Goal: Navigation & Orientation: Understand site structure

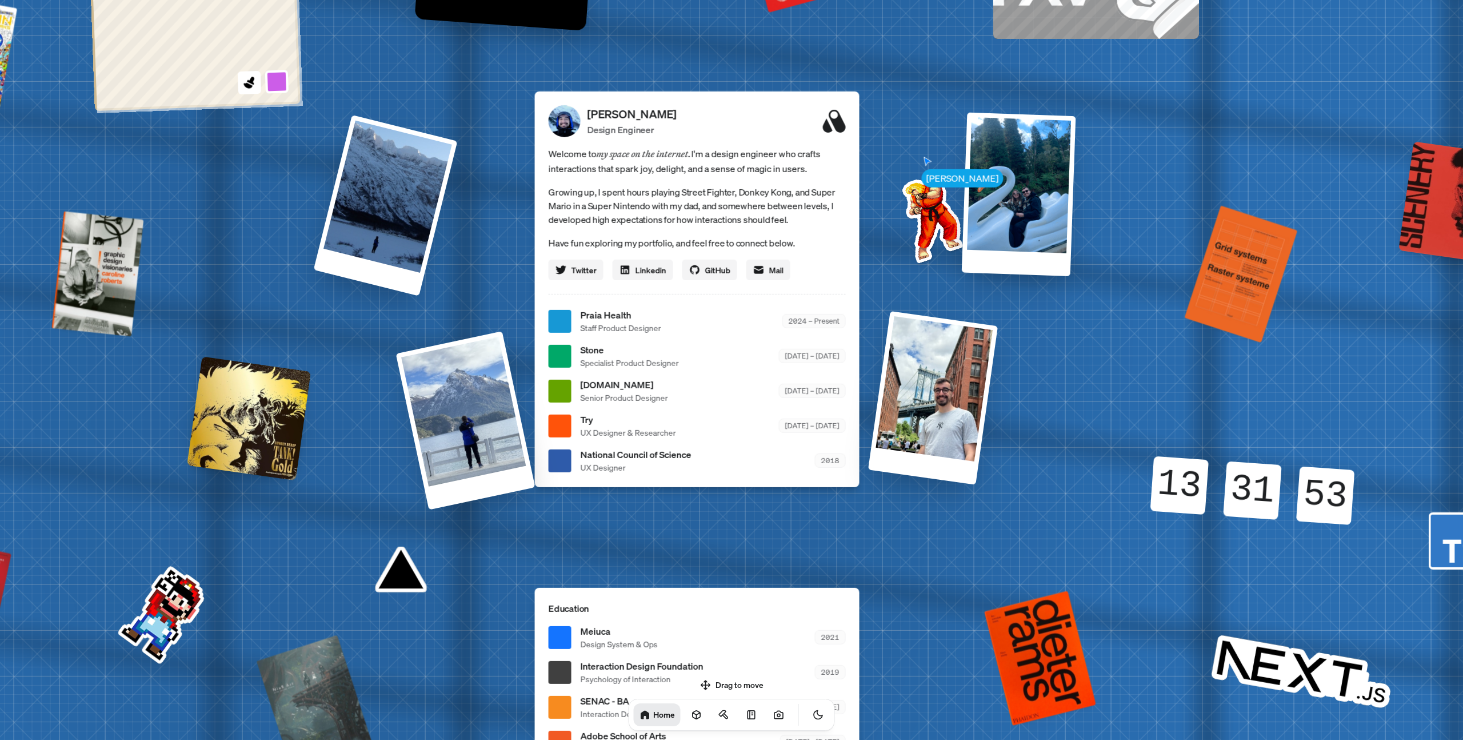
drag, startPoint x: 506, startPoint y: 285, endPoint x: 477, endPoint y: 233, distance: 59.6
click at [477, 233] on div "[PERSON_NAME] [PERSON_NAME] Design Engineer Welcome to my space on the internet…" at bounding box center [700, 321] width 1710 height 1497
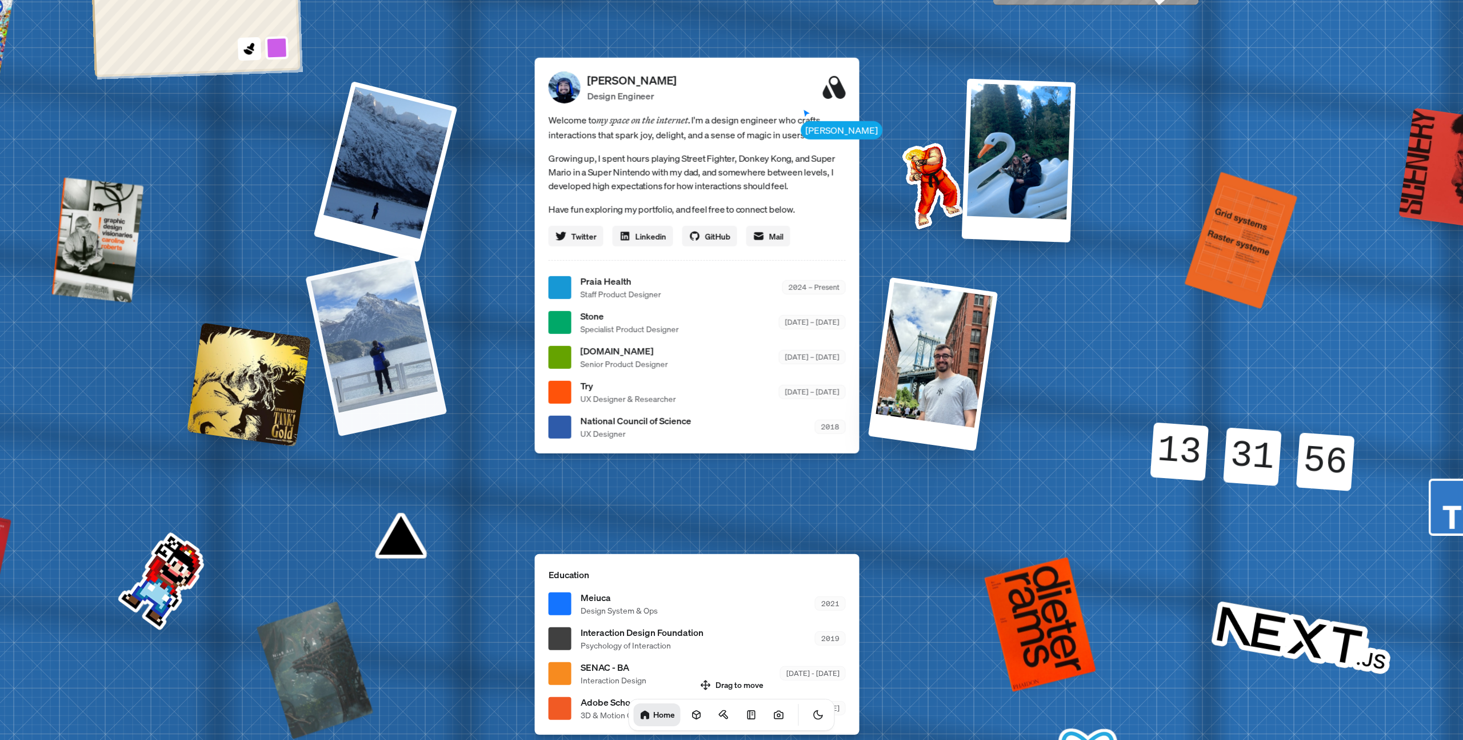
drag, startPoint x: 482, startPoint y: 414, endPoint x: 435, endPoint y: 385, distance: 56.0
click at [434, 385] on div at bounding box center [376, 345] width 142 height 182
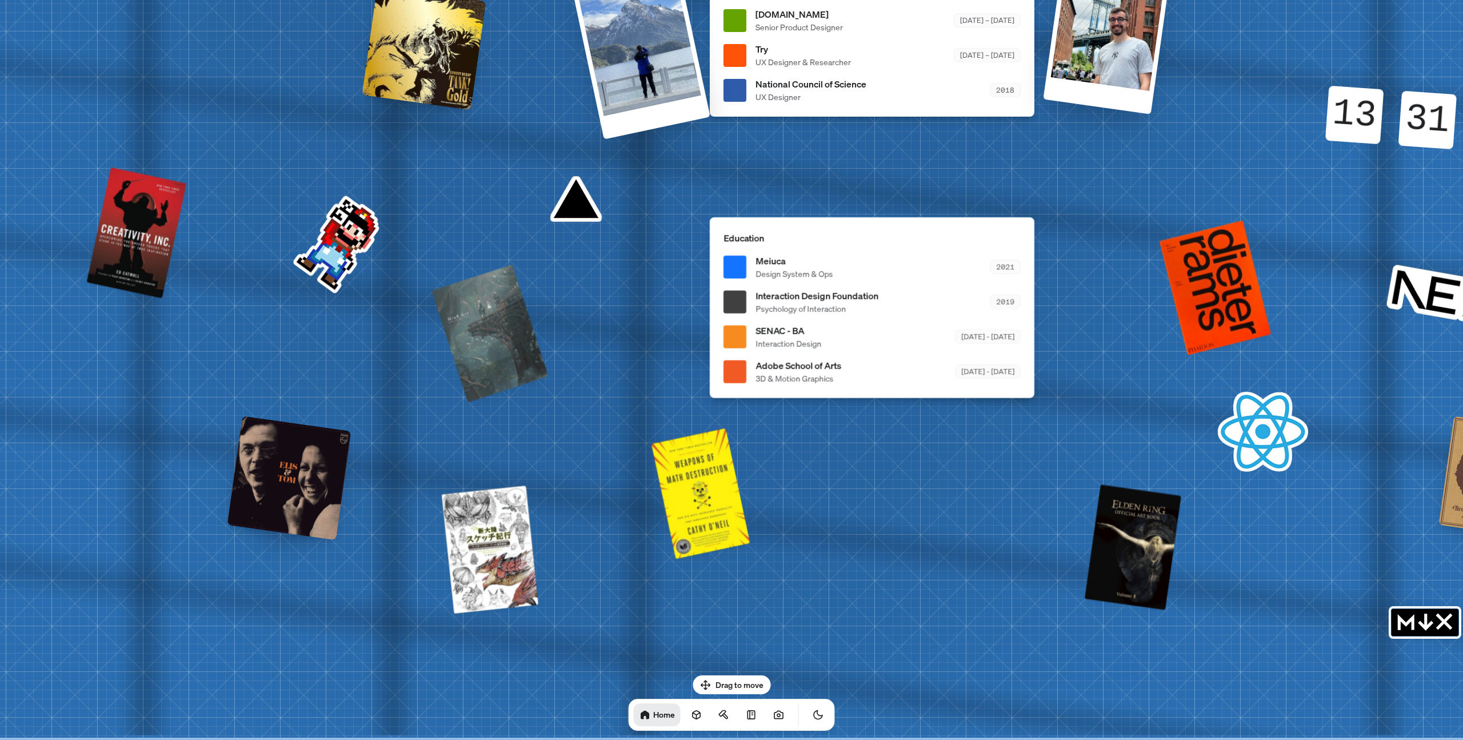
drag, startPoint x: 432, startPoint y: 547, endPoint x: 639, endPoint y: 117, distance: 477.5
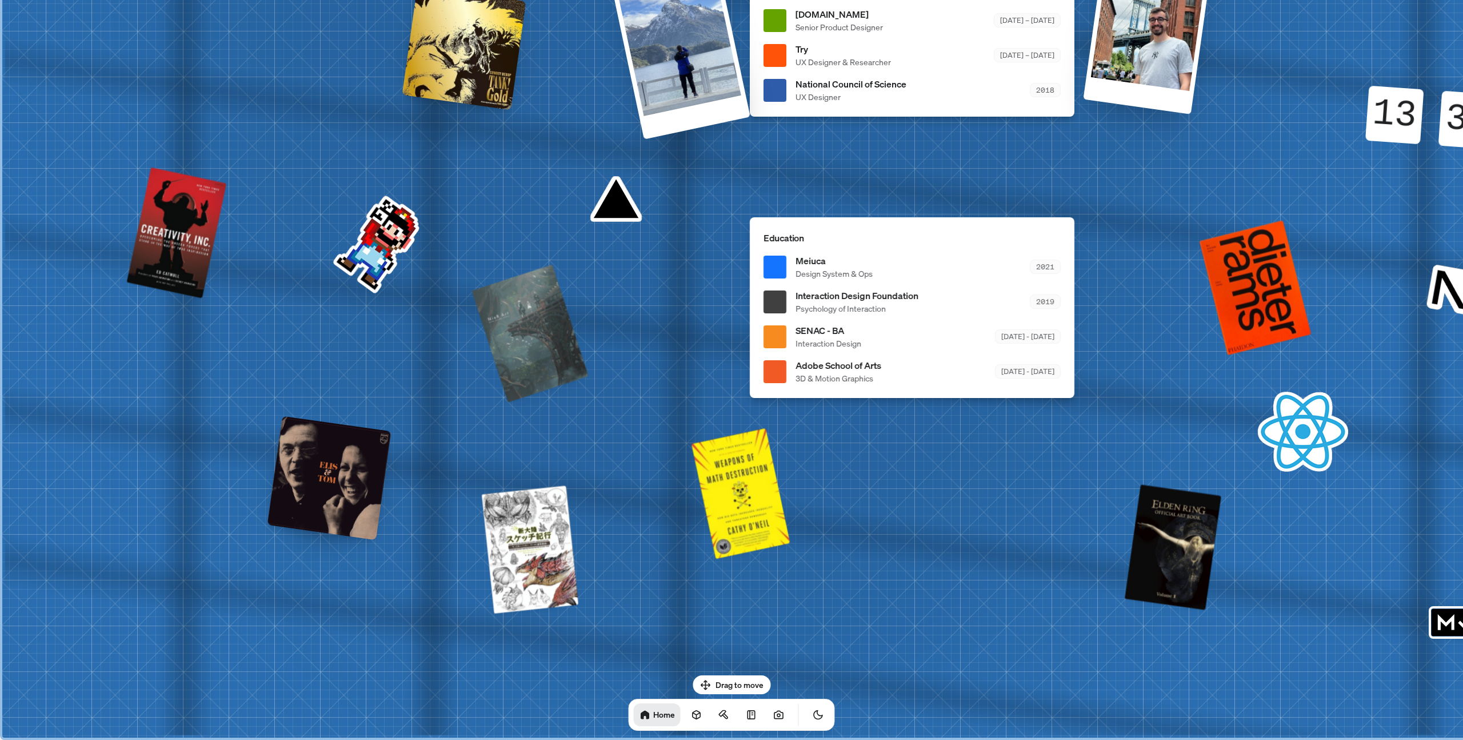
drag, startPoint x: 640, startPoint y: 374, endPoint x: 938, endPoint y: 344, distance: 299.8
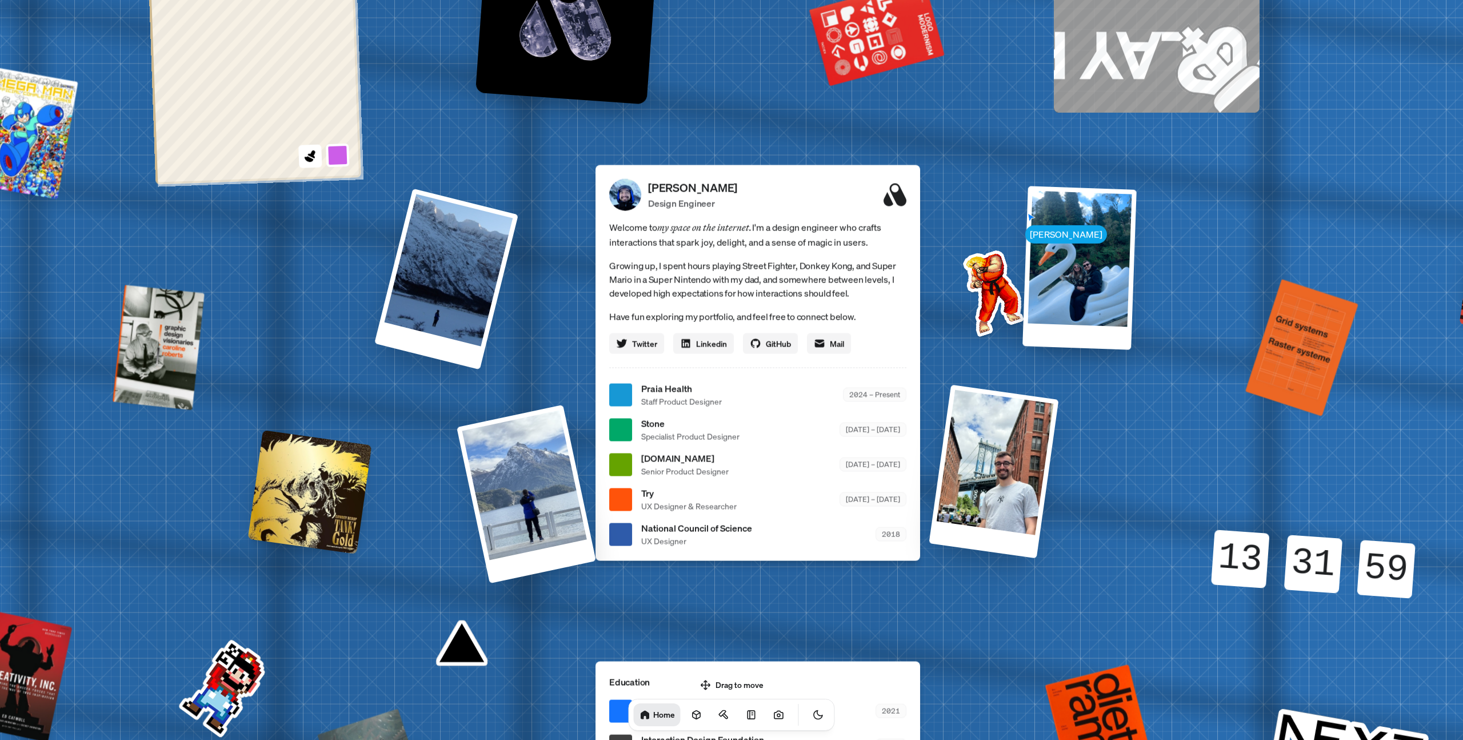
drag, startPoint x: 582, startPoint y: 194, endPoint x: 455, endPoint y: 563, distance: 390.9
click at [426, 618] on div "[PERSON_NAME] [PERSON_NAME] Design Engineer Welcome to my space on the internet…" at bounding box center [760, 394] width 1710 height 1497
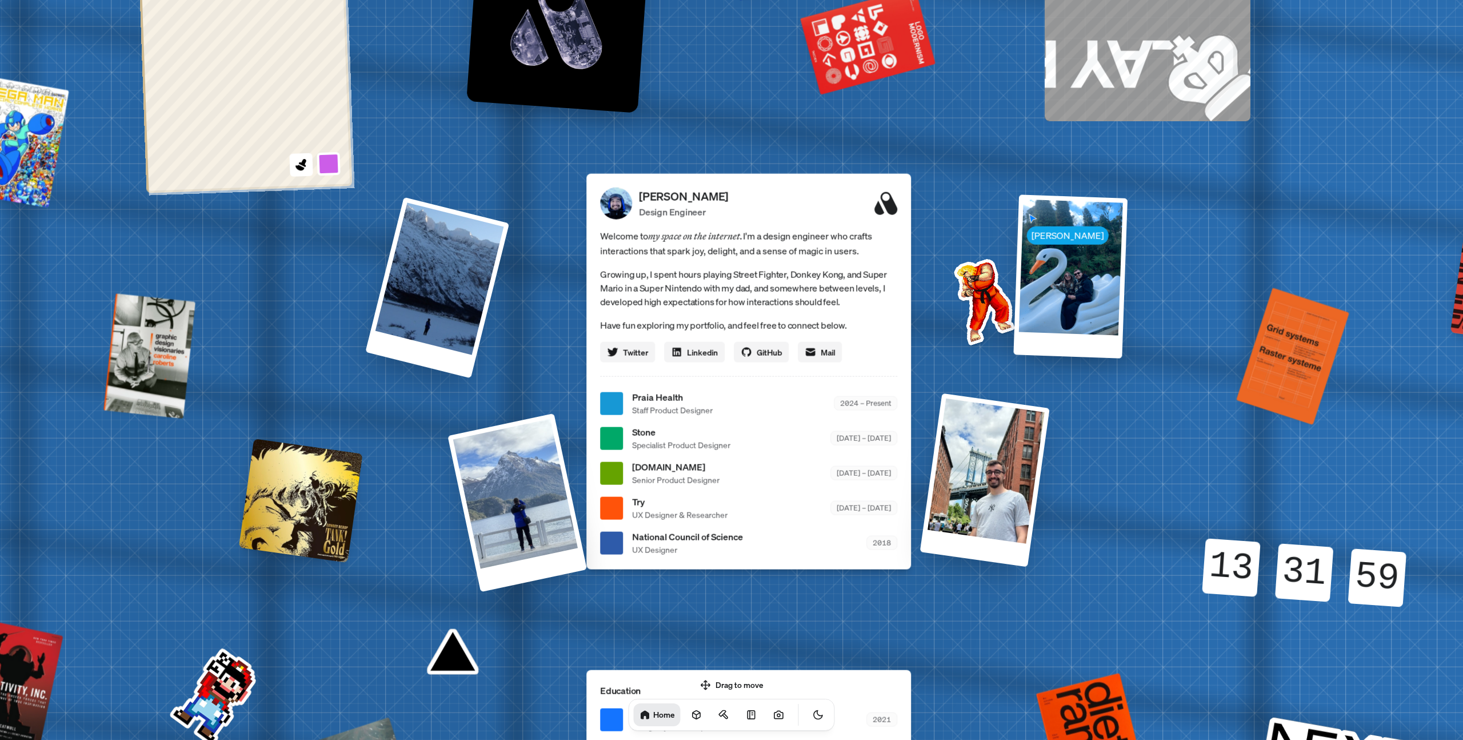
drag, startPoint x: 541, startPoint y: 394, endPoint x: 326, endPoint y: 652, distance: 336.0
click at [326, 652] on div "[PERSON_NAME] [PERSON_NAME] Design Engineer Welcome to my space on the internet…" at bounding box center [751, 403] width 1710 height 1497
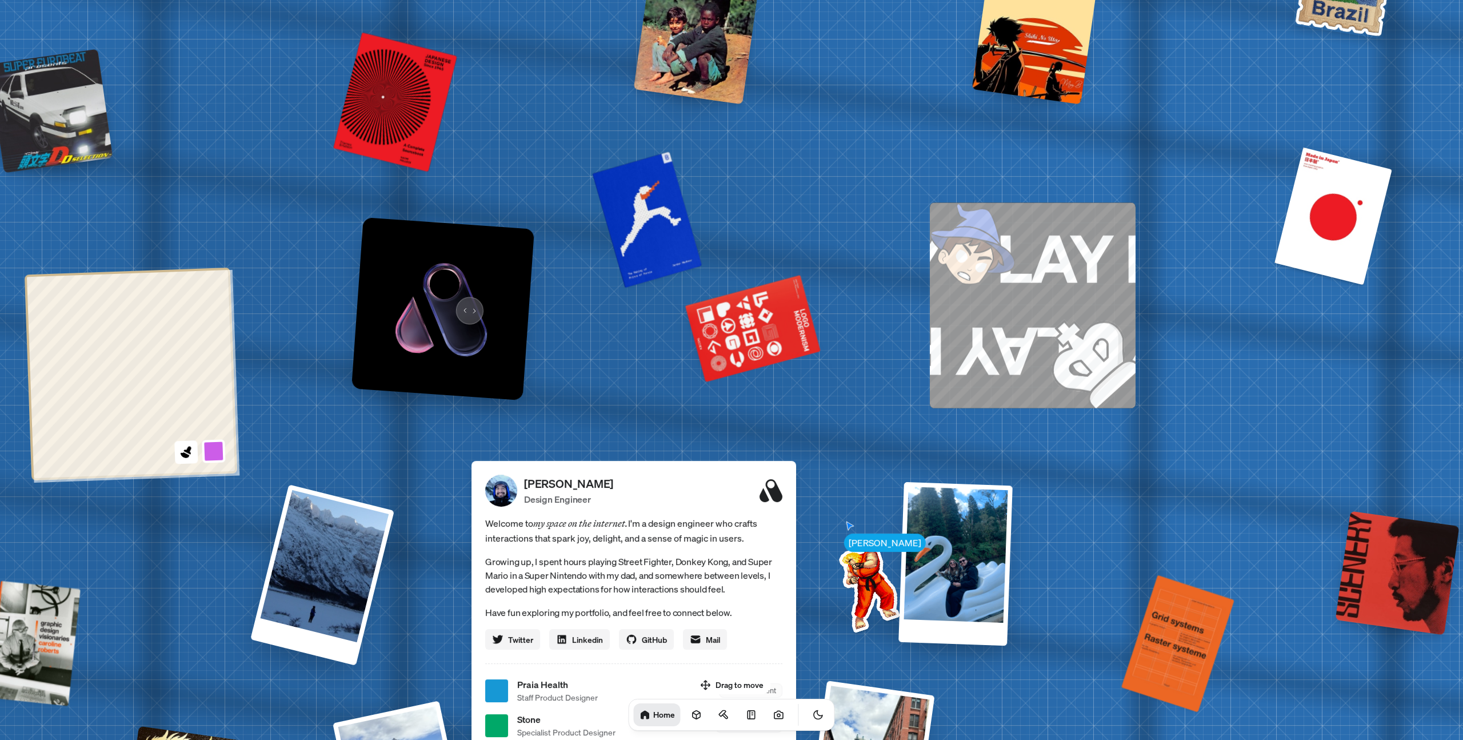
drag, startPoint x: 369, startPoint y: 283, endPoint x: 573, endPoint y: 148, distance: 245.0
click at [534, 217] on img at bounding box center [442, 308] width 183 height 183
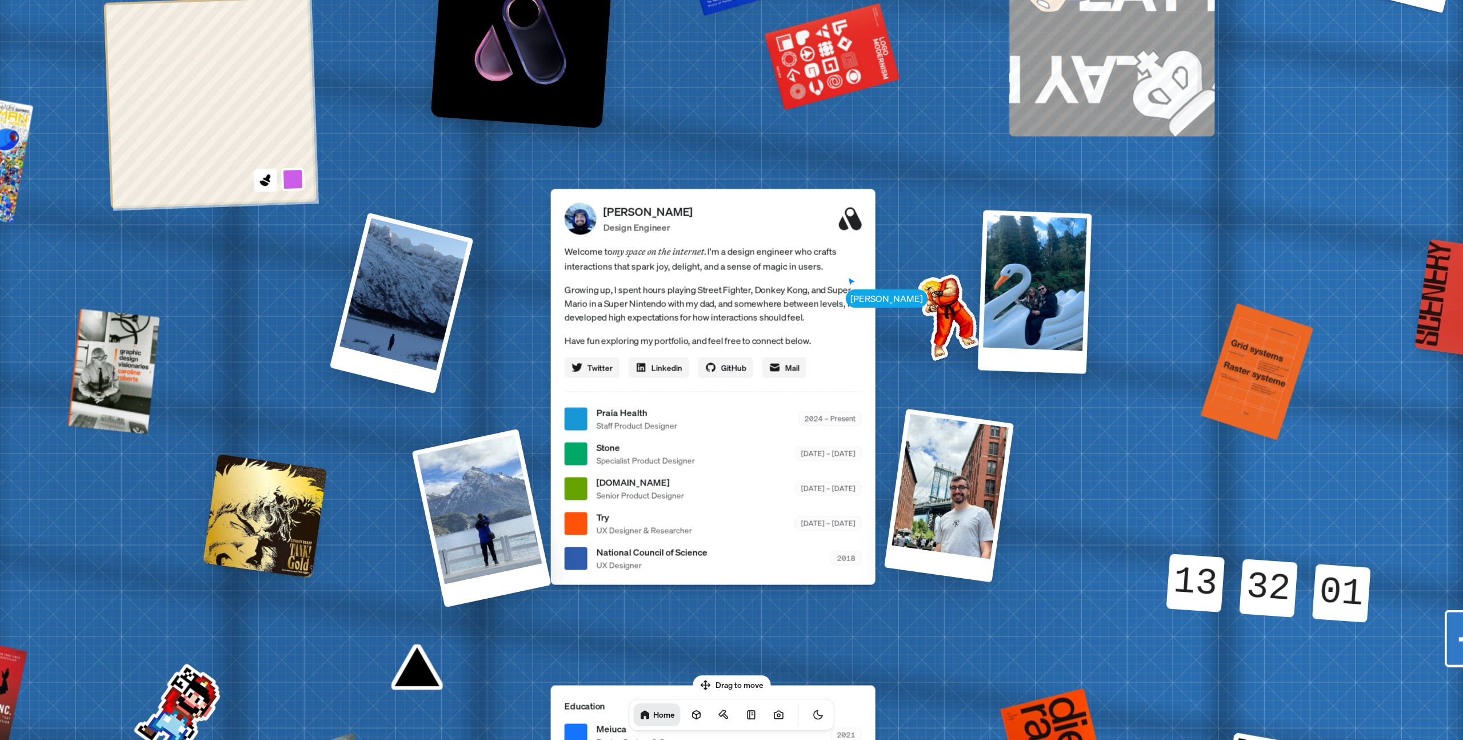
drag, startPoint x: 552, startPoint y: 374, endPoint x: 535, endPoint y: 332, distance: 44.9
click at [537, 332] on div "[PERSON_NAME] [PERSON_NAME] Design Engineer Welcome to my space on the internet…" at bounding box center [716, 418] width 1710 height 1497
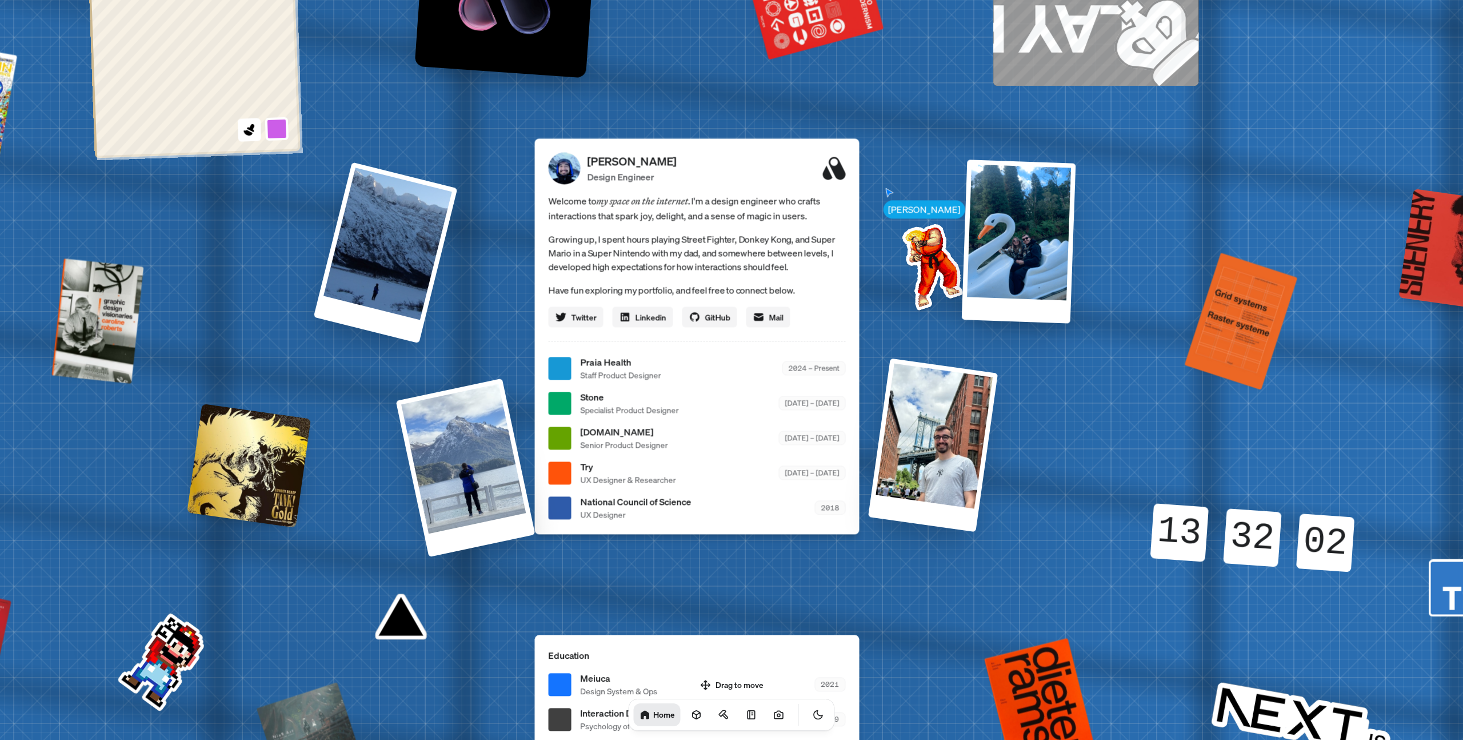
drag, startPoint x: 679, startPoint y: 433, endPoint x: 648, endPoint y: 375, distance: 65.5
click at [648, 390] on span "Stone" at bounding box center [630, 397] width 98 height 14
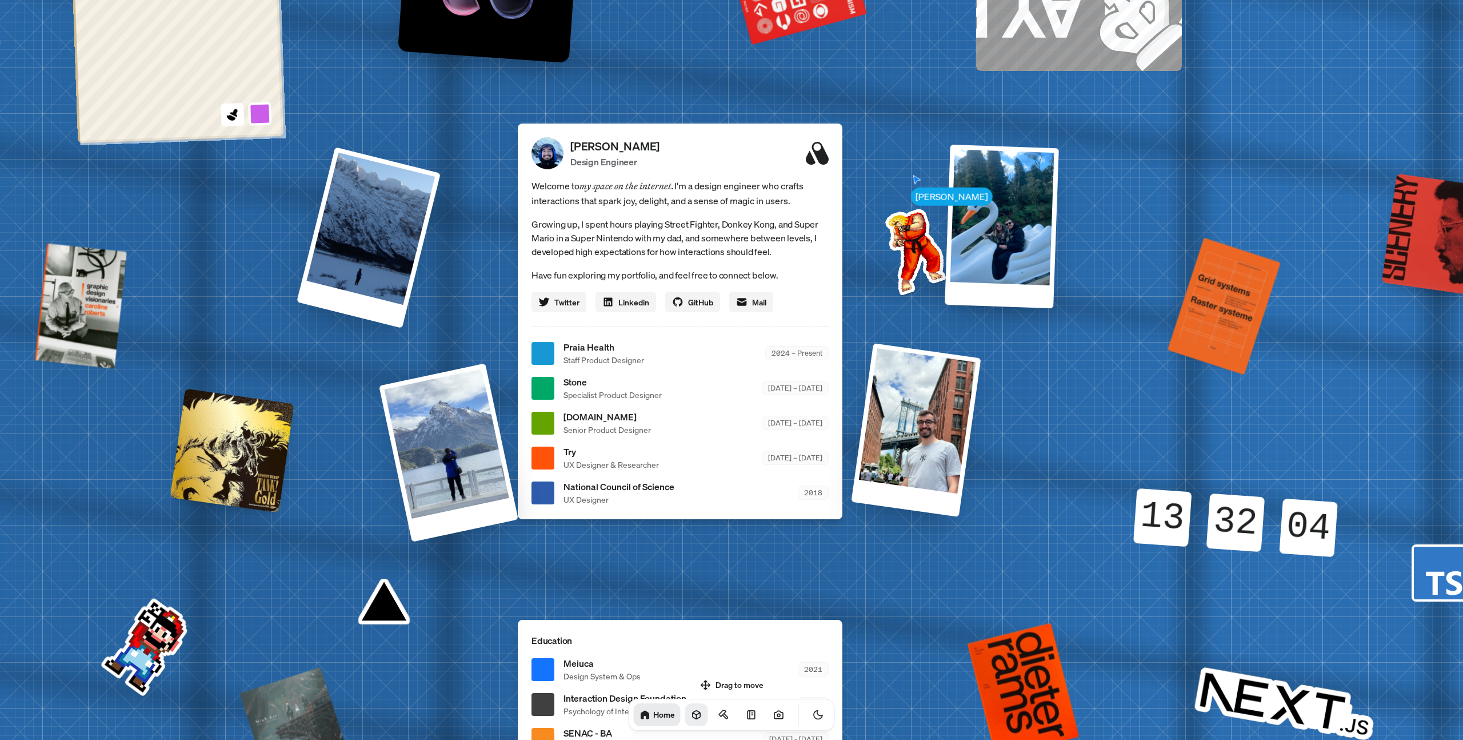
click at [691, 719] on icon at bounding box center [696, 714] width 11 height 11
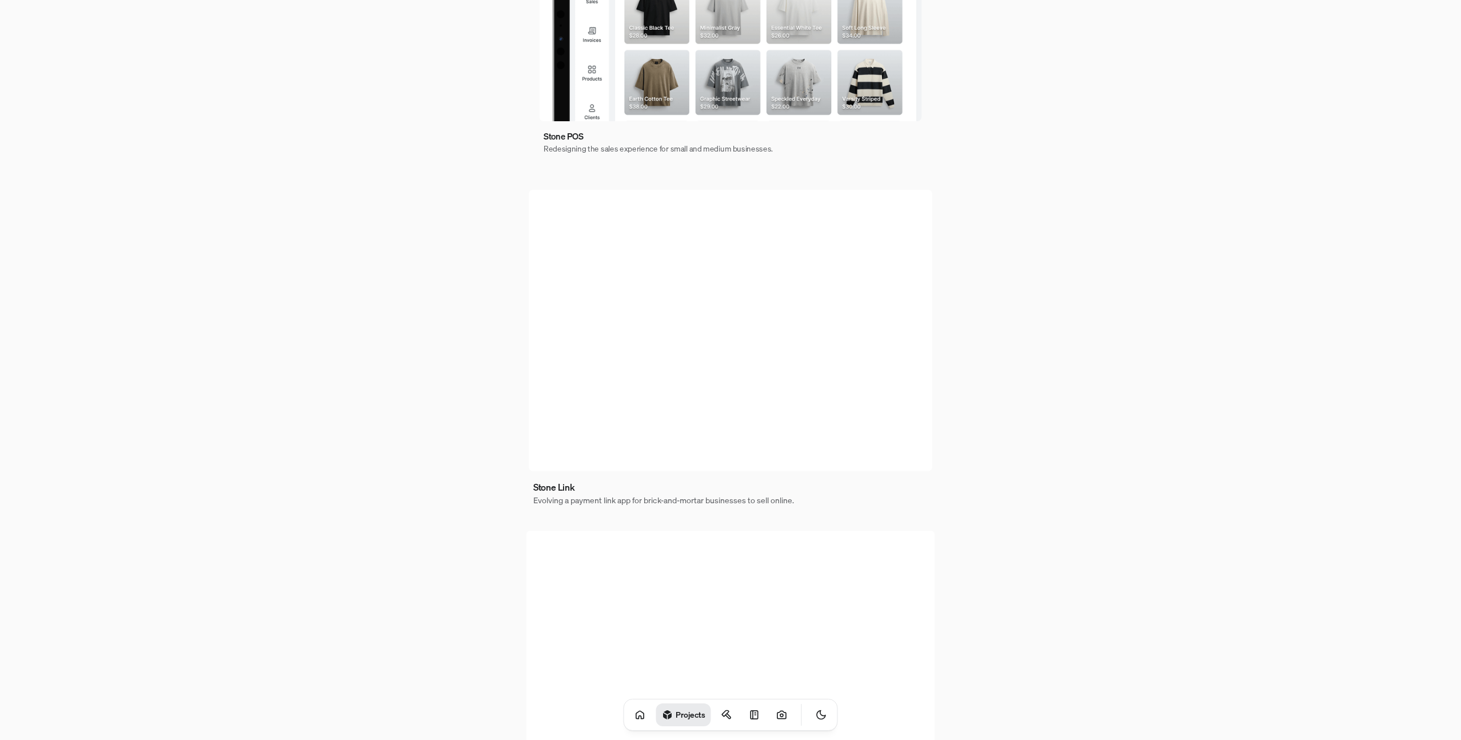
scroll to position [439, 0]
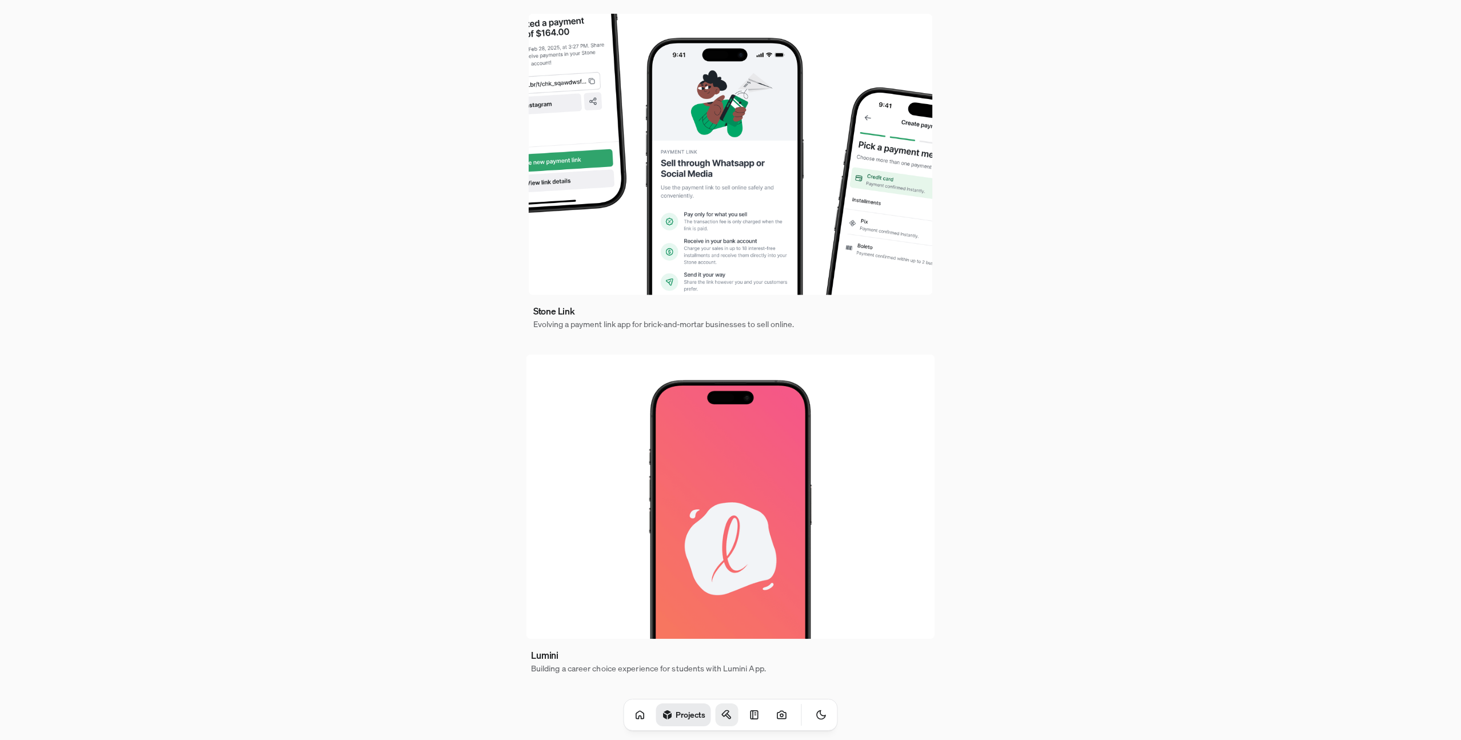
click at [722, 711] on icon at bounding box center [725, 713] width 7 height 6
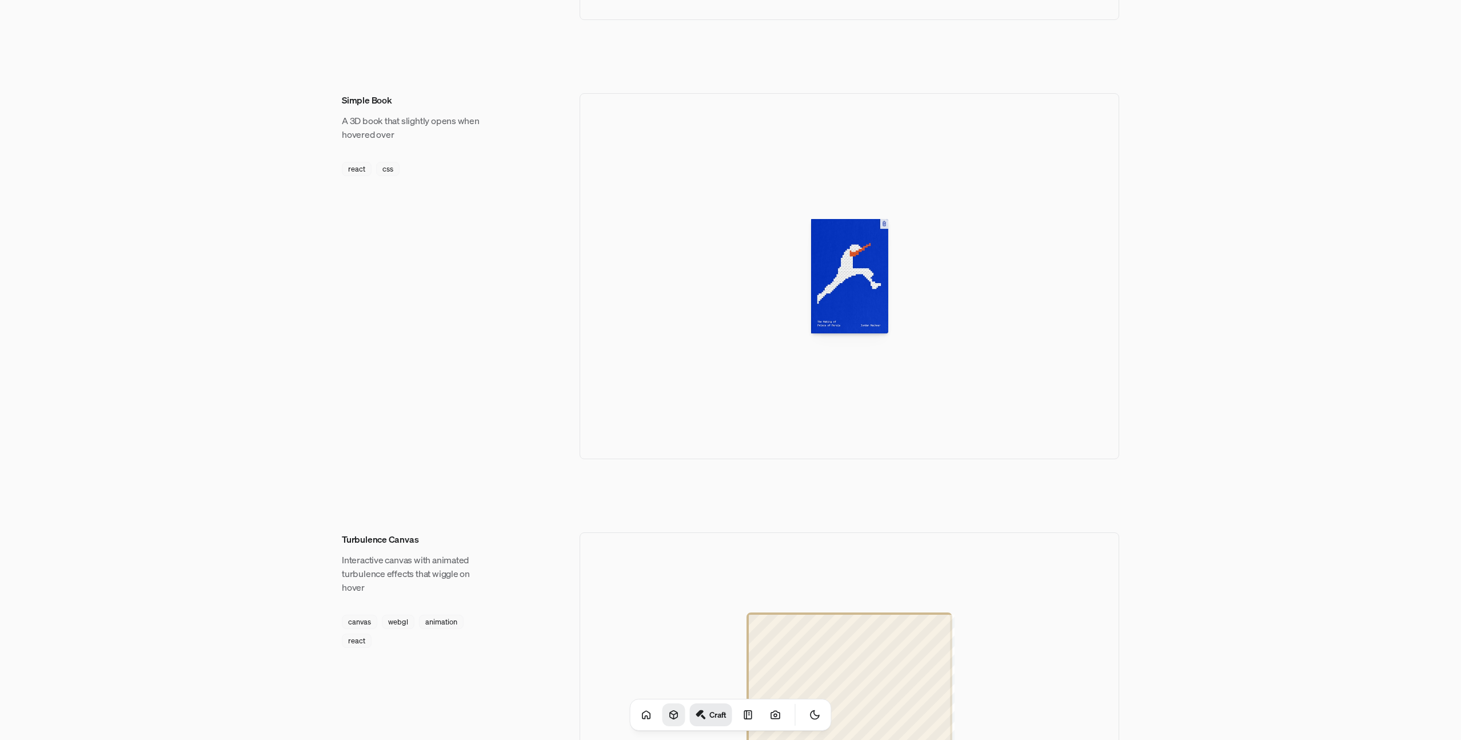
scroll to position [812, 0]
drag, startPoint x: 808, startPoint y: 298, endPoint x: 668, endPoint y: 311, distance: 140.6
click at [668, 311] on div at bounding box center [848, 276] width 539 height 366
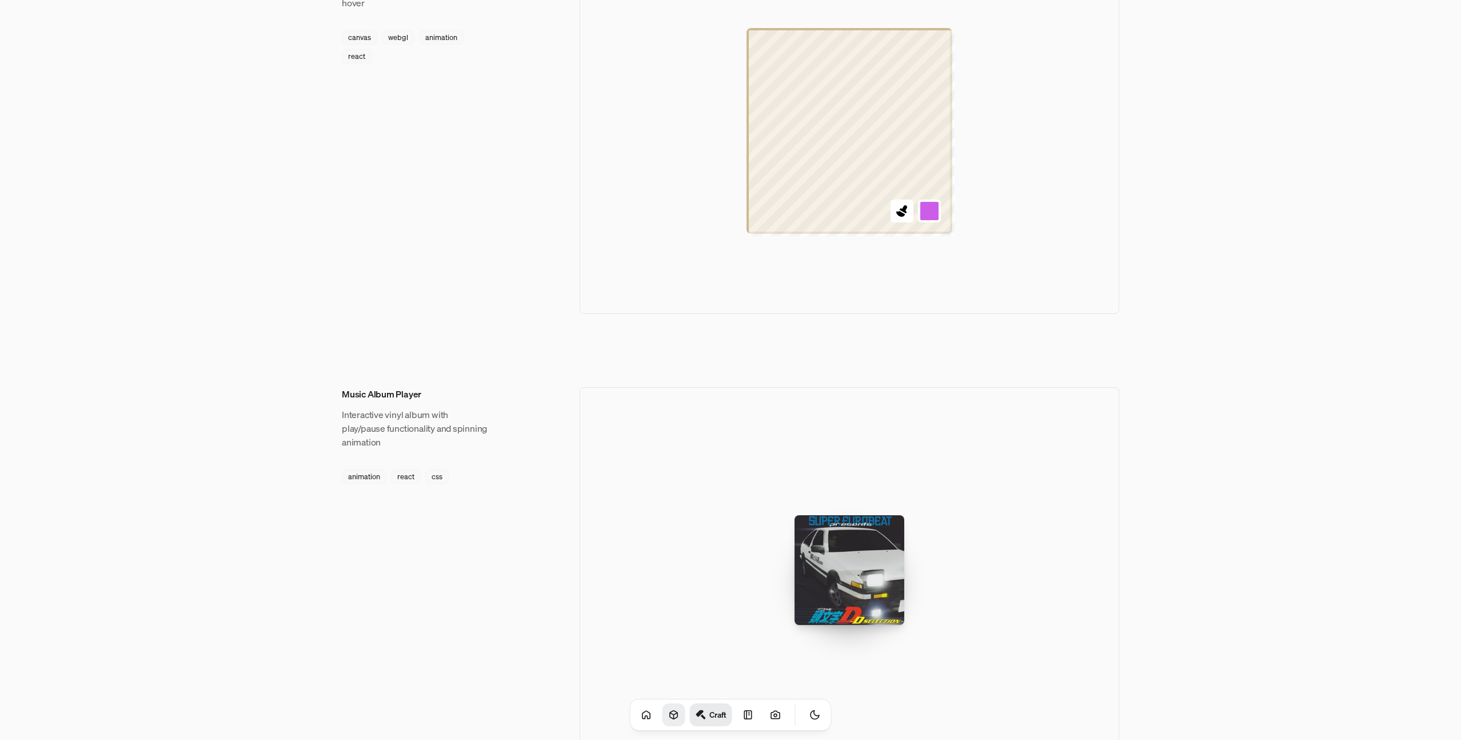
scroll to position [1501, 0]
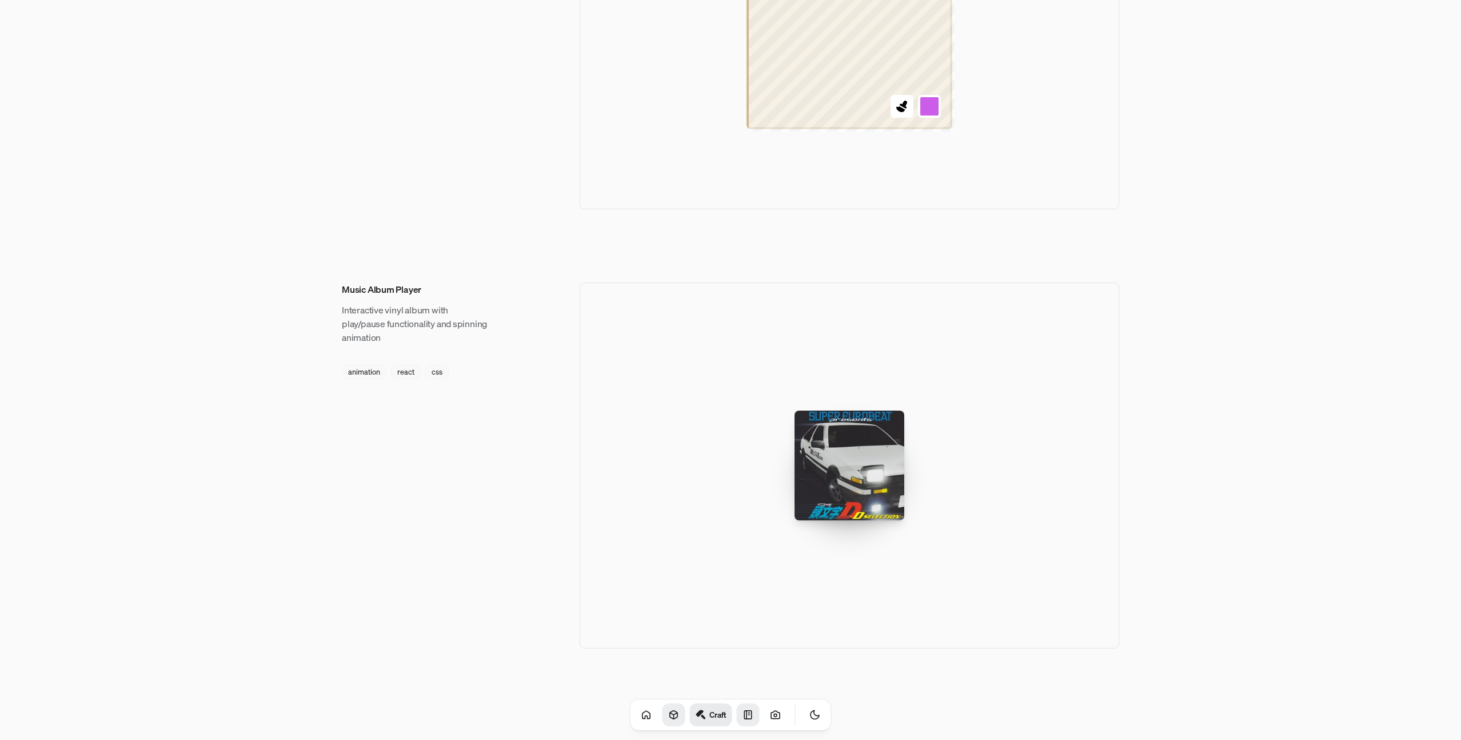
click at [744, 715] on link at bounding box center [748, 714] width 23 height 23
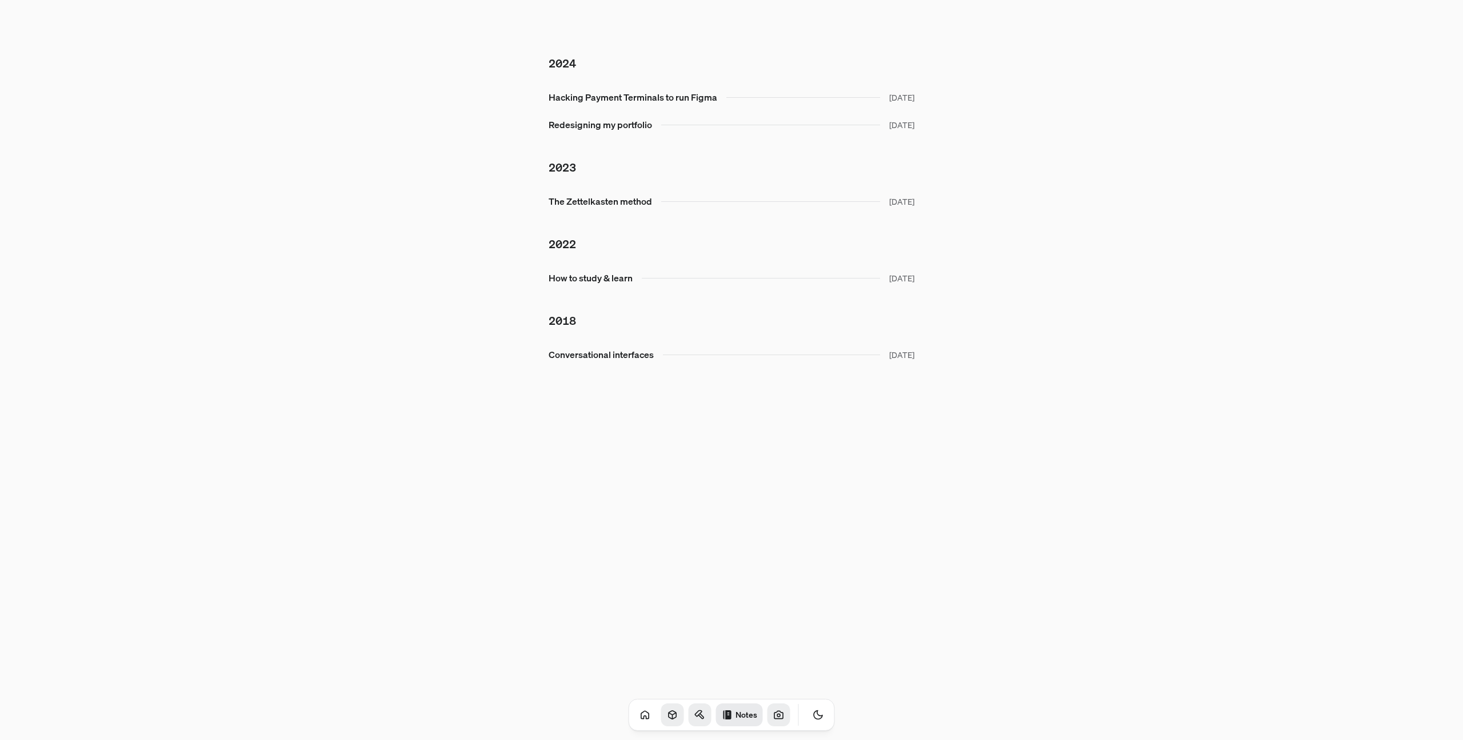
click at [773, 714] on icon at bounding box center [778, 714] width 11 height 11
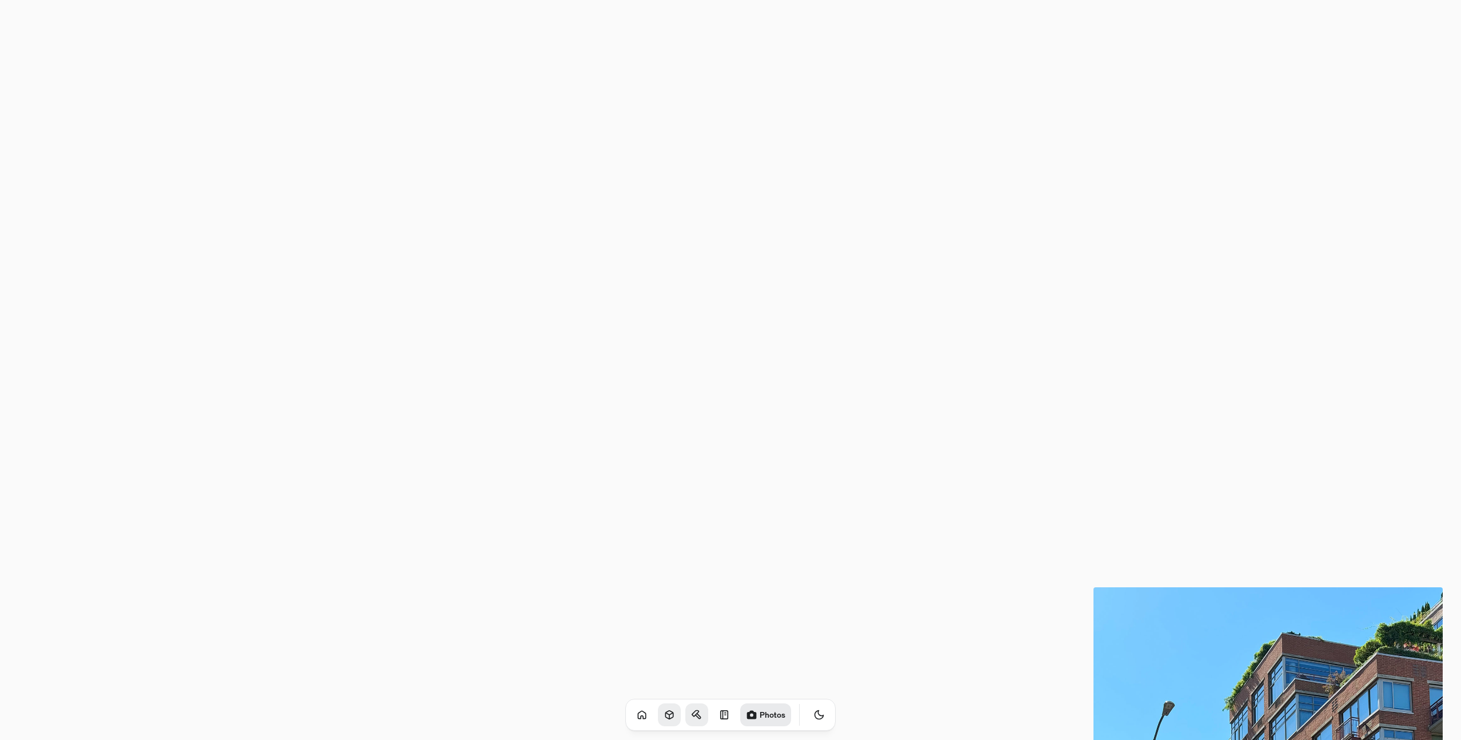
scroll to position [2648, 0]
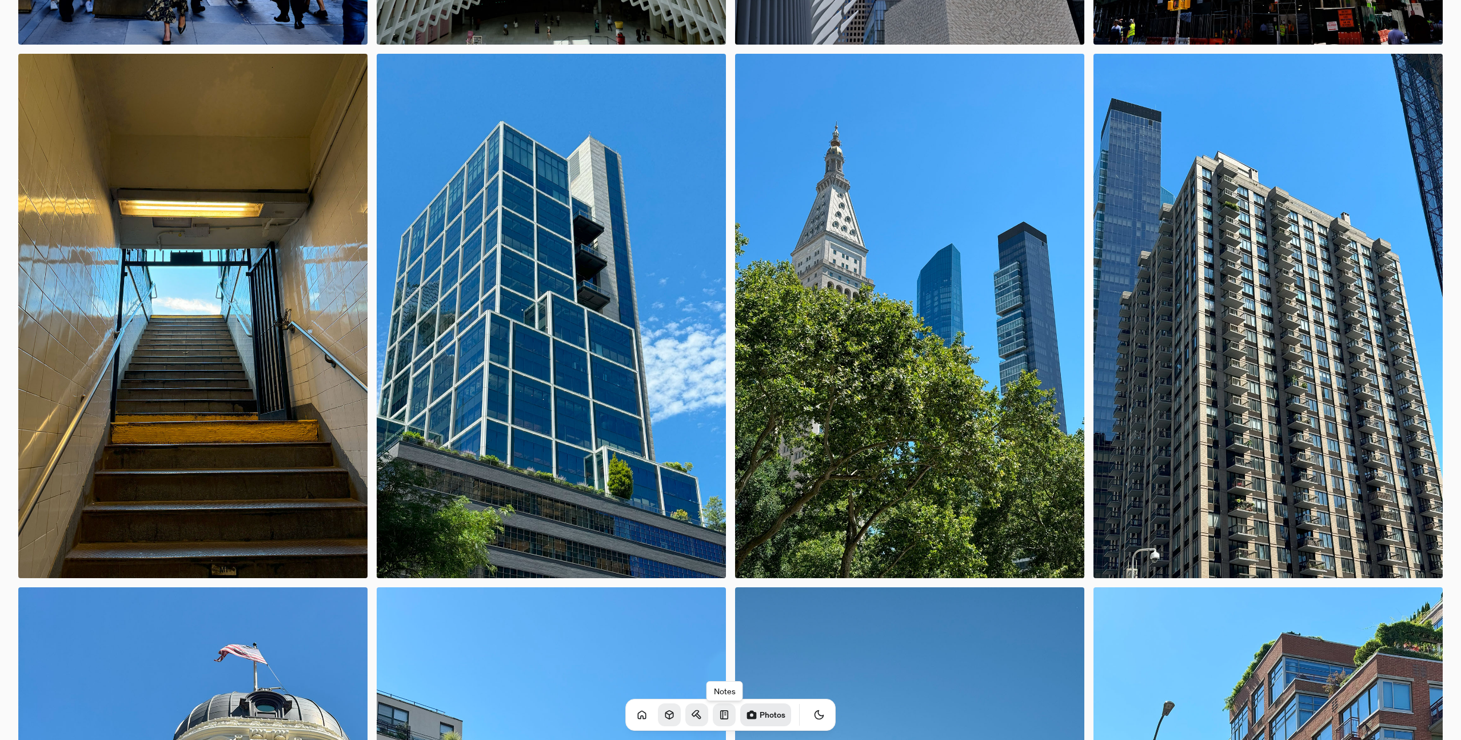
click at [718, 717] on icon at bounding box center [723, 714] width 11 height 11
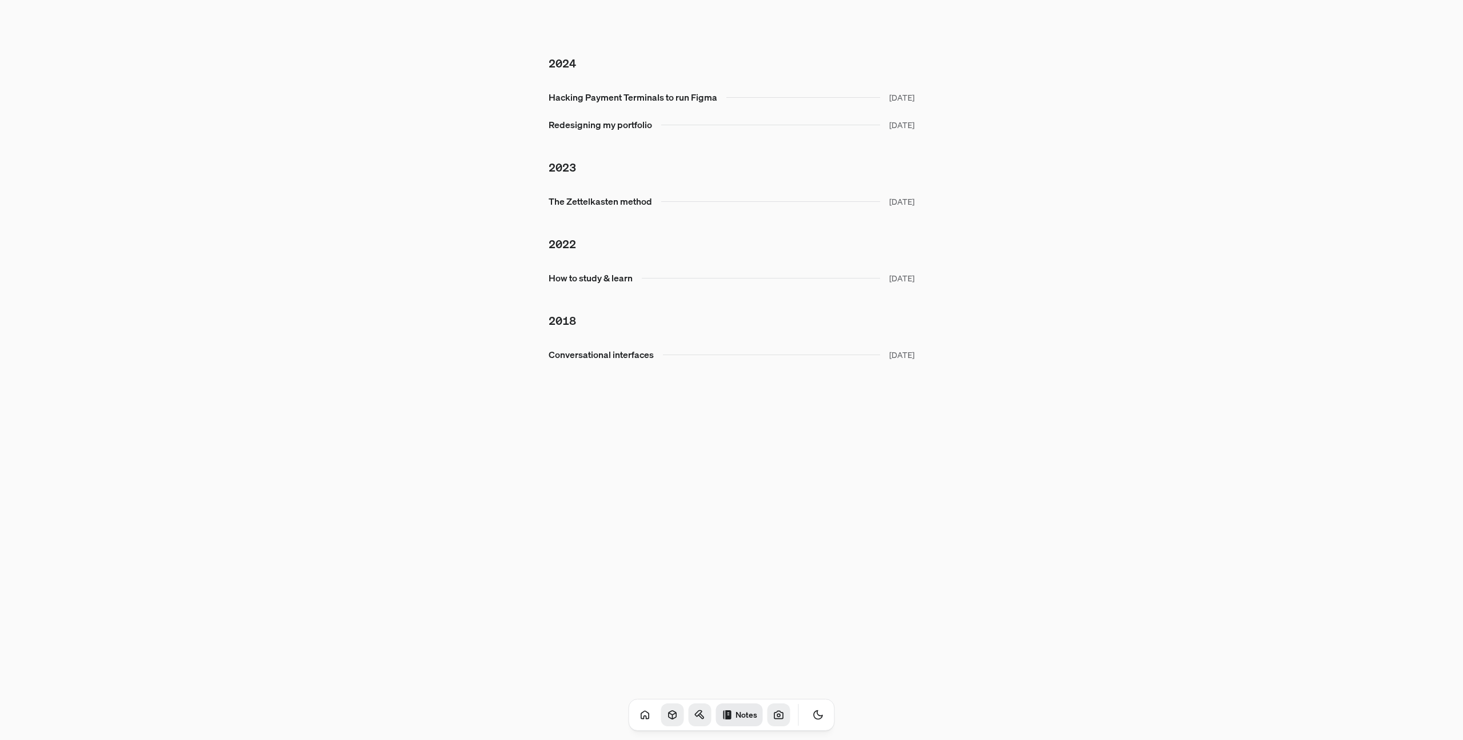
click at [694, 717] on icon at bounding box center [699, 714] width 11 height 11
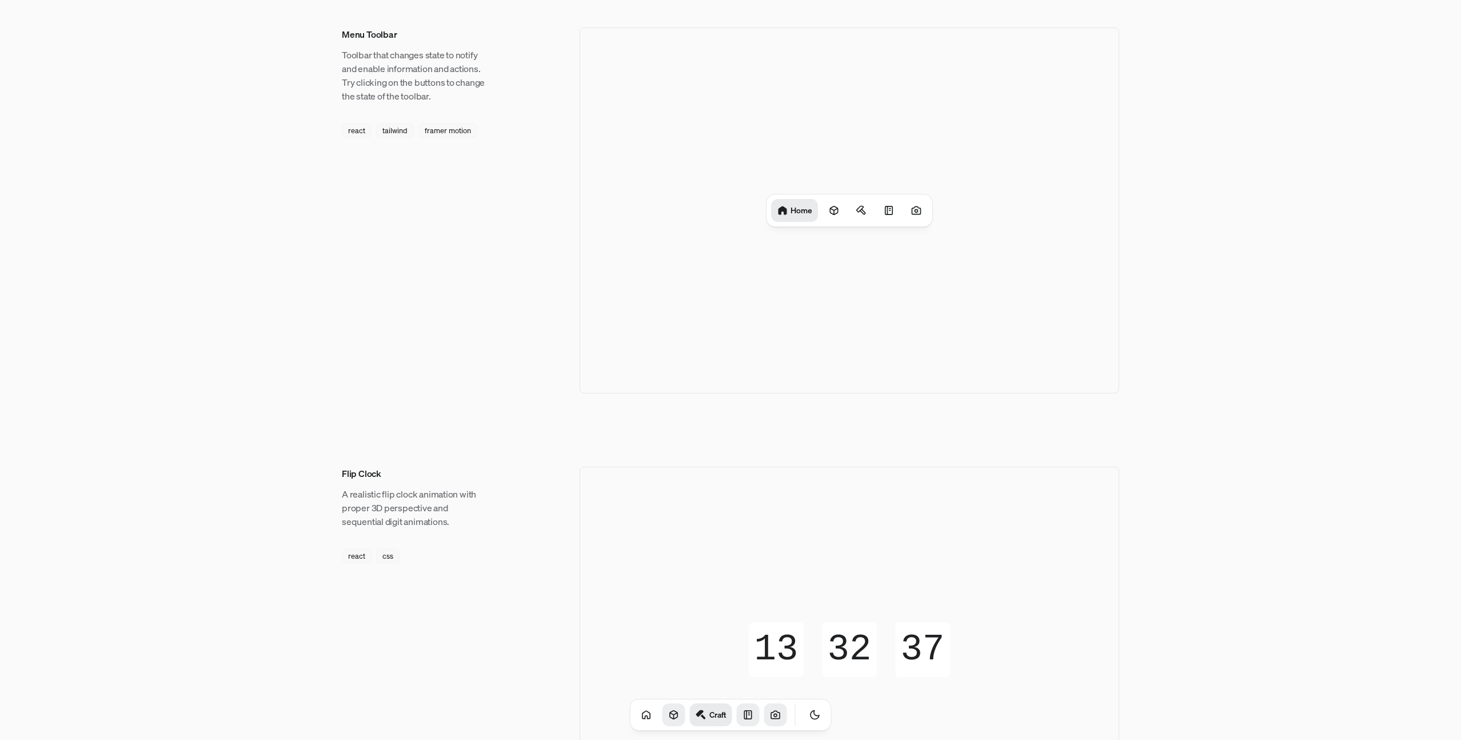
click at [671, 715] on div "Craft" at bounding box center [731, 714] width 202 height 32
click at [670, 715] on link at bounding box center [673, 714] width 23 height 23
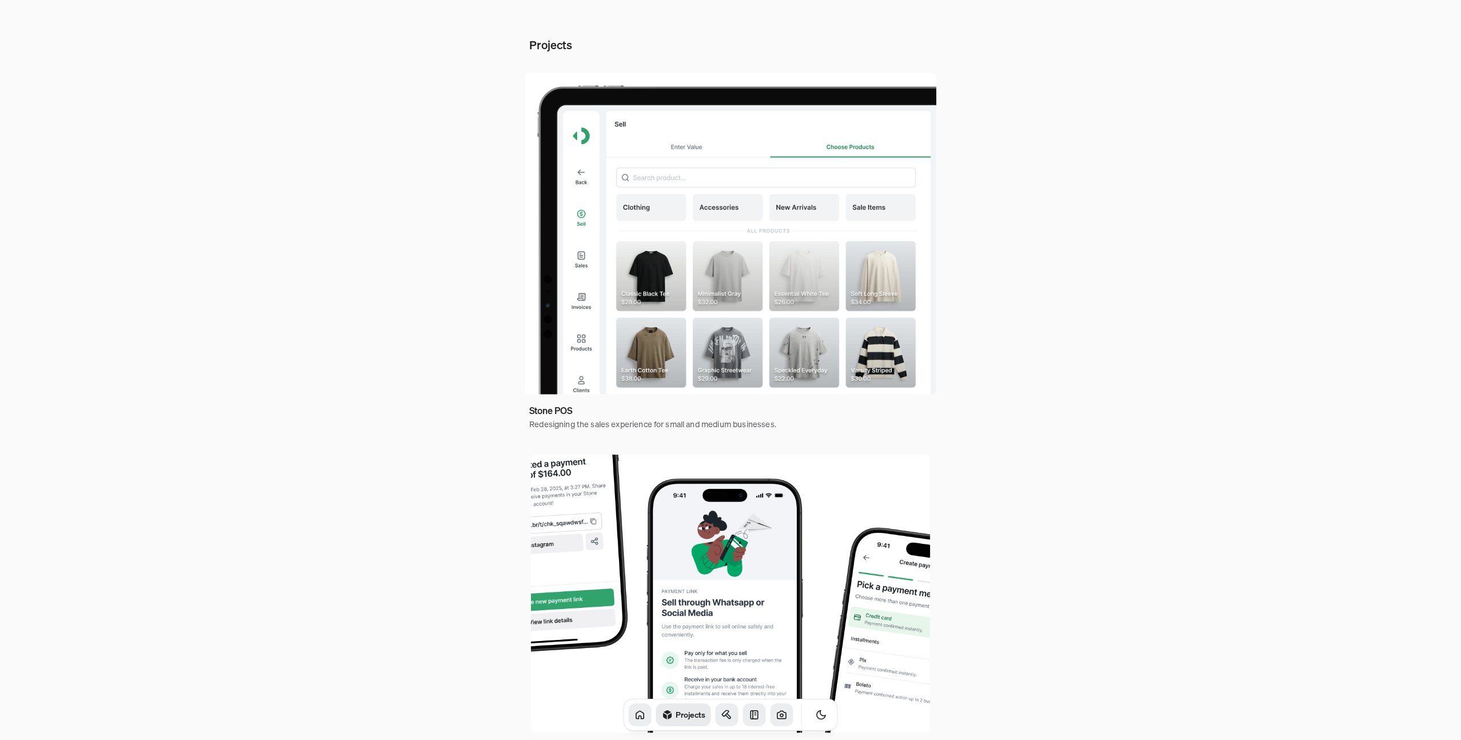
click at [629, 711] on link at bounding box center [640, 714] width 23 height 23
